Goal: Transaction & Acquisition: Subscribe to service/newsletter

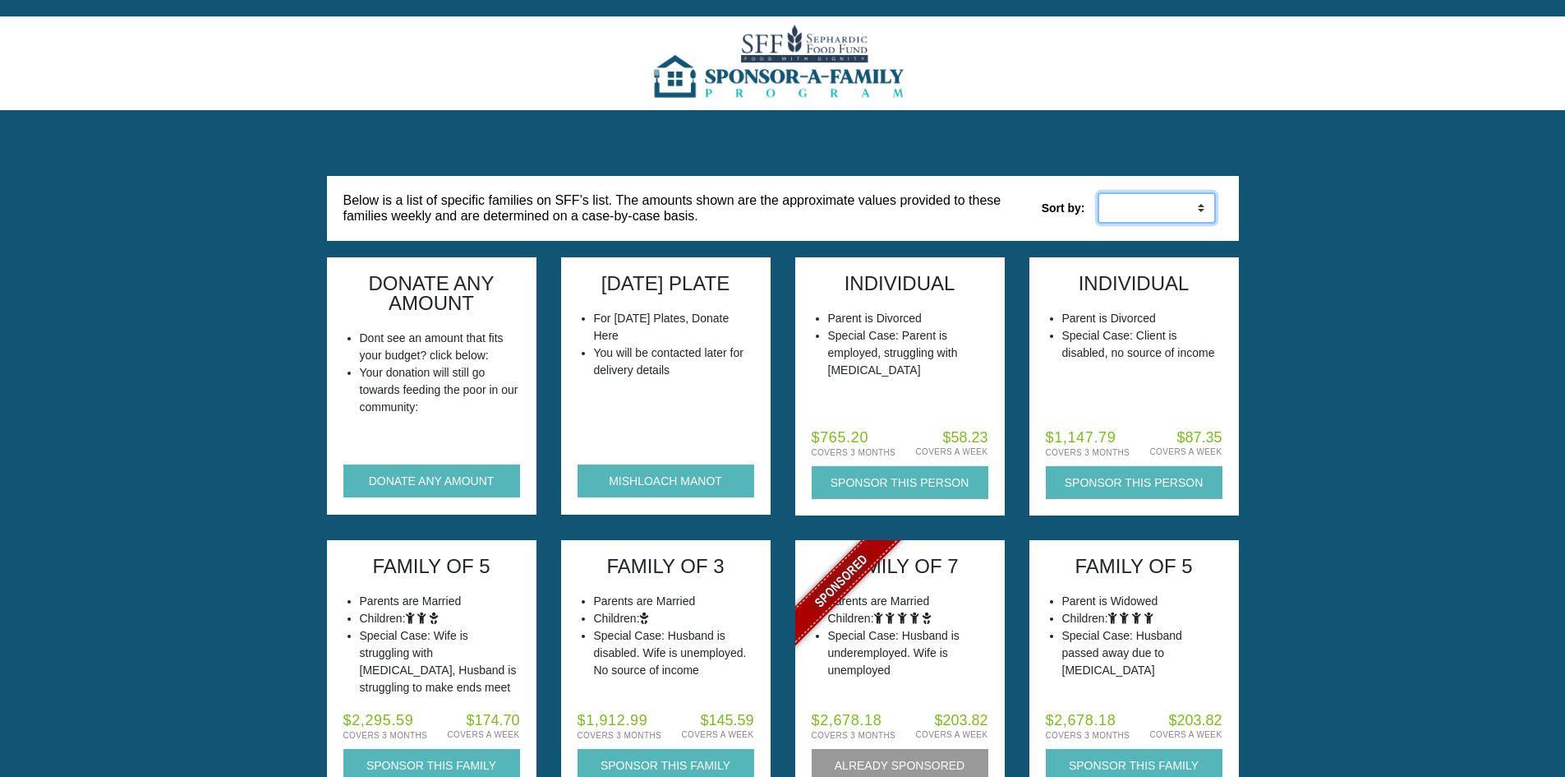
click at [1193, 205] on select "Low to High High to Low" at bounding box center [1157, 207] width 118 height 31
click at [1173, 207] on select "Low to High High to Low" at bounding box center [1157, 207] width 118 height 31
select select "weekly_desc"
click at [1098, 192] on select "Low to High High to Low" at bounding box center [1157, 207] width 118 height 31
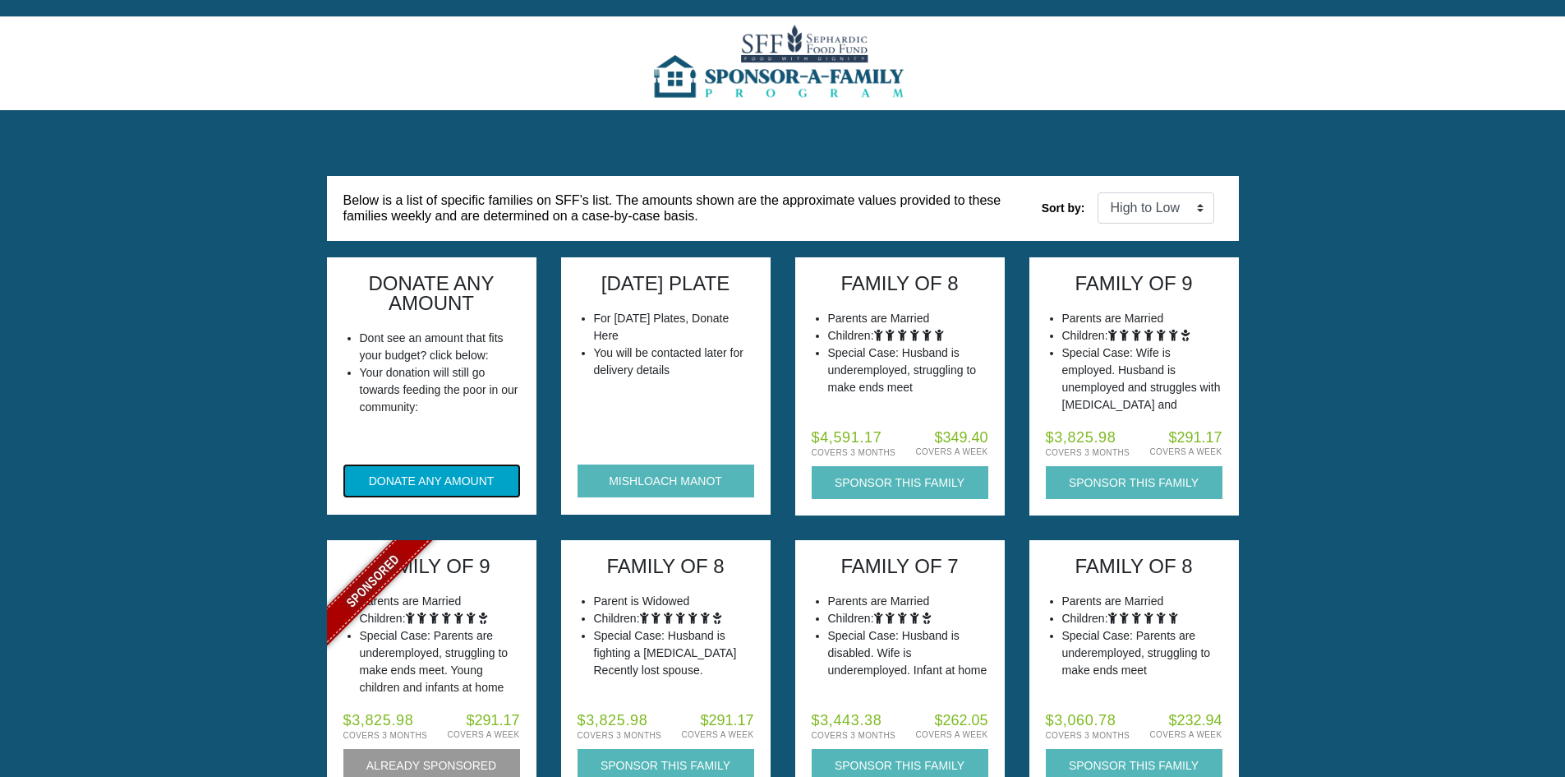
click at [455, 484] on button "DONATE ANY AMOUNT" at bounding box center [432, 480] width 177 height 33
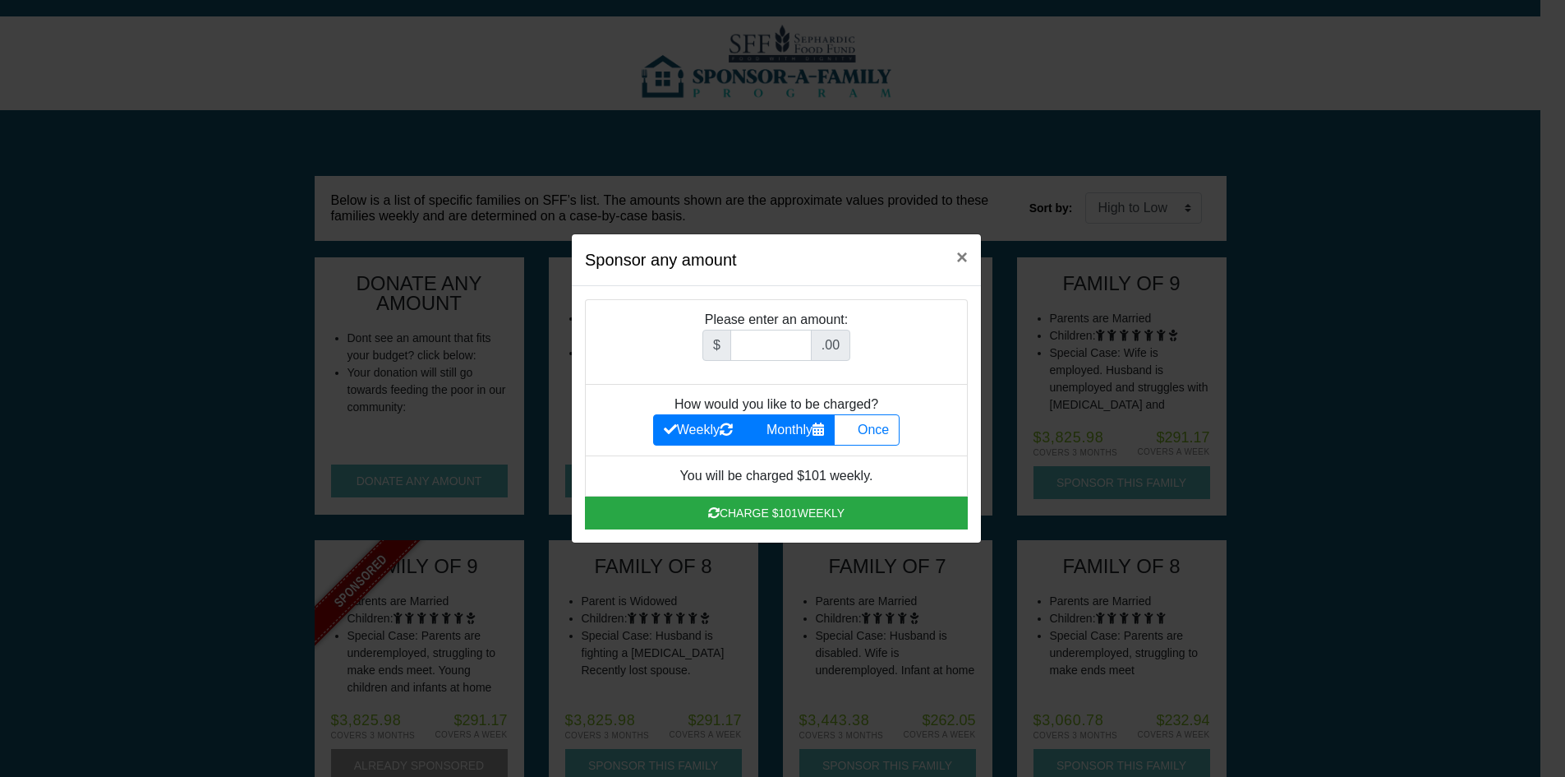
click at [784, 422] on label "Monthly" at bounding box center [789, 429] width 92 height 31
click at [764, 422] on input "Monthly" at bounding box center [759, 425] width 11 height 11
radio input "true"
click at [768, 342] on input "Amount (to the nearest dollar)" at bounding box center [771, 345] width 81 height 31
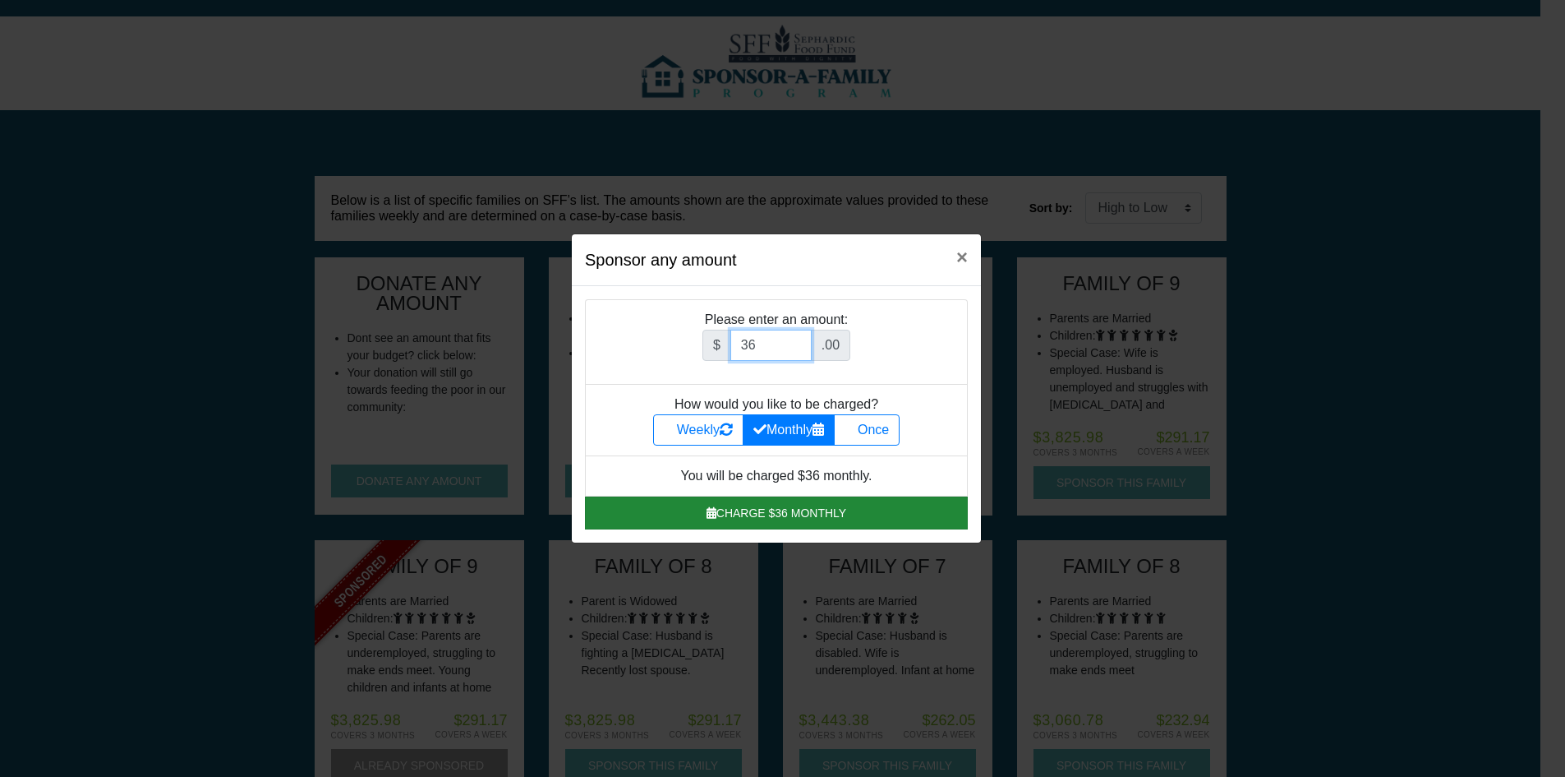
type input "36"
click at [816, 517] on button "Charge $36 monthly" at bounding box center [776, 512] width 383 height 33
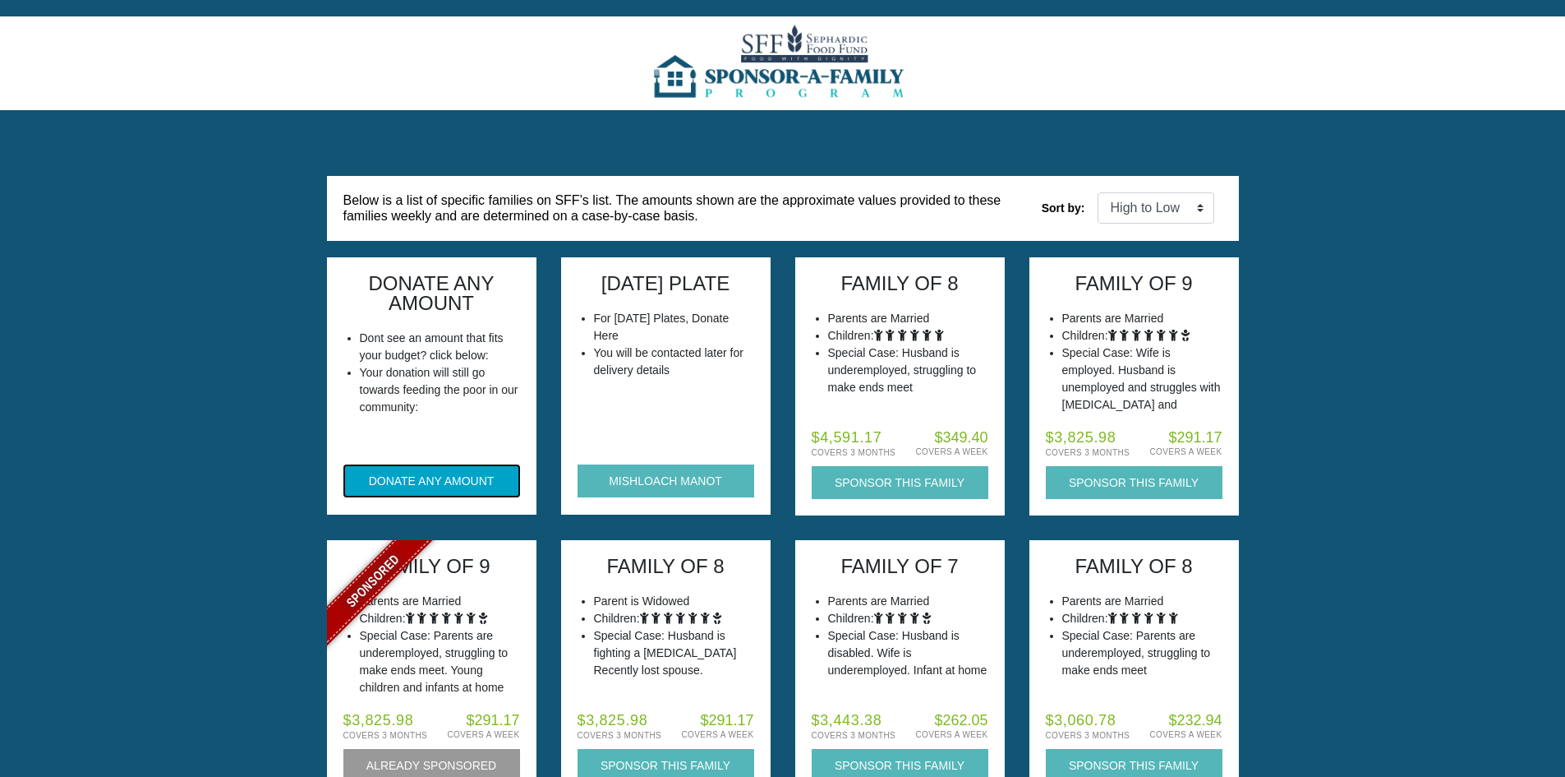
click at [459, 477] on button "DONATE ANY AMOUNT" at bounding box center [432, 480] width 177 height 33
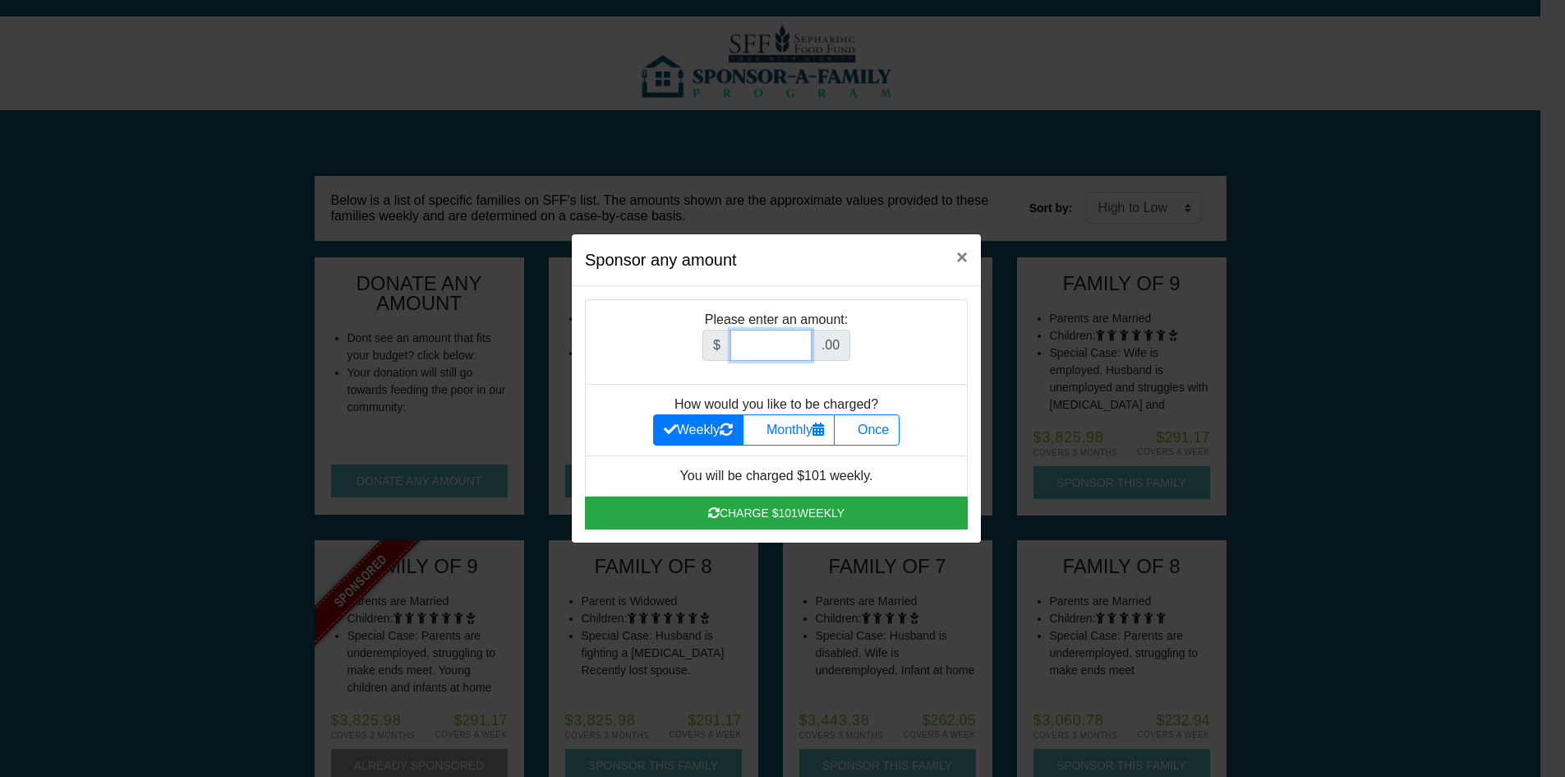
click at [764, 351] on input "Amount (to the nearest dollar)" at bounding box center [771, 345] width 81 height 31
type input "36"
click at [789, 434] on label "Monthly" at bounding box center [789, 429] width 92 height 31
click at [764, 431] on input "Monthly" at bounding box center [759, 425] width 11 height 11
radio input "true"
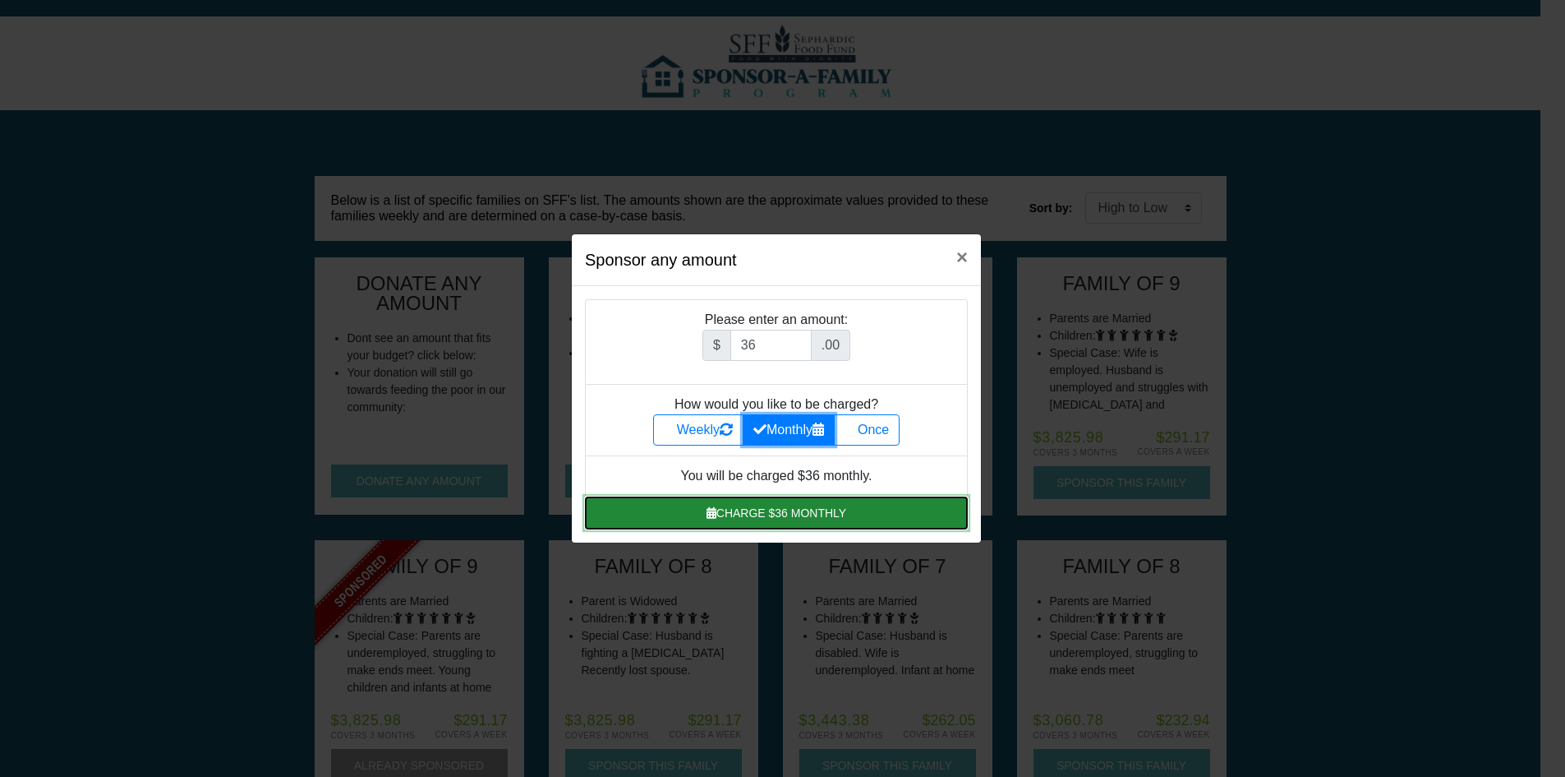
click at [757, 519] on button "Charge $36 monthly" at bounding box center [776, 512] width 383 height 33
